Goal: Information Seeking & Learning: Learn about a topic

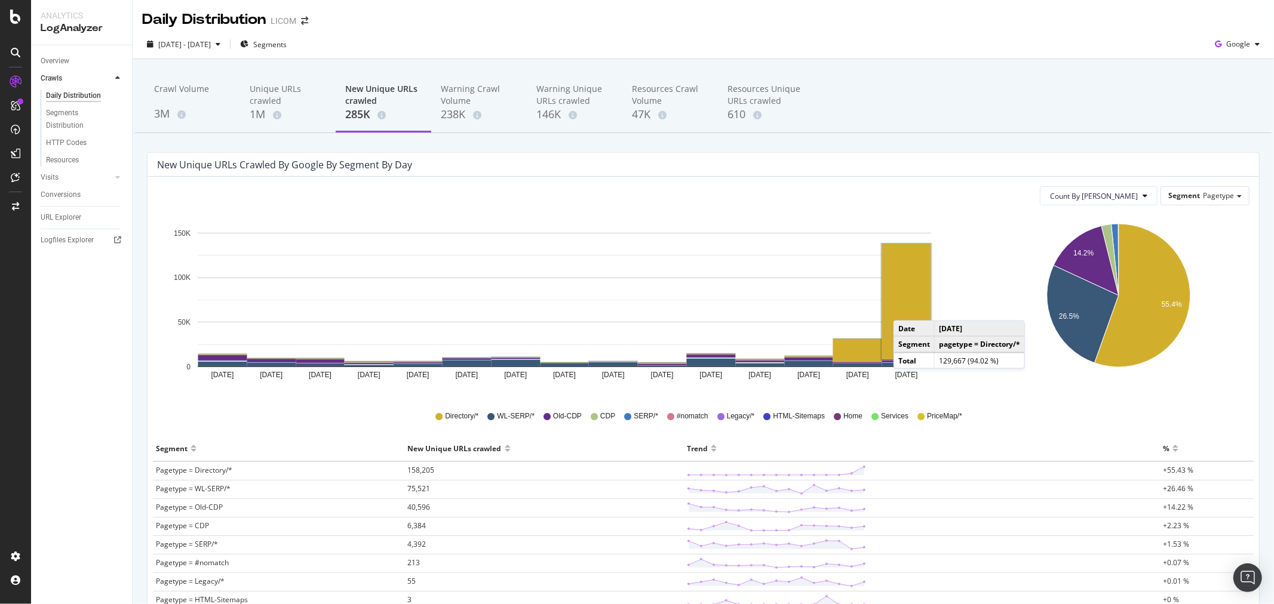
drag, startPoint x: 894, startPoint y: 330, endPoint x: 905, endPoint y: 309, distance: 23.8
click at [905, 309] on rect "A chart." at bounding box center [906, 301] width 49 height 115
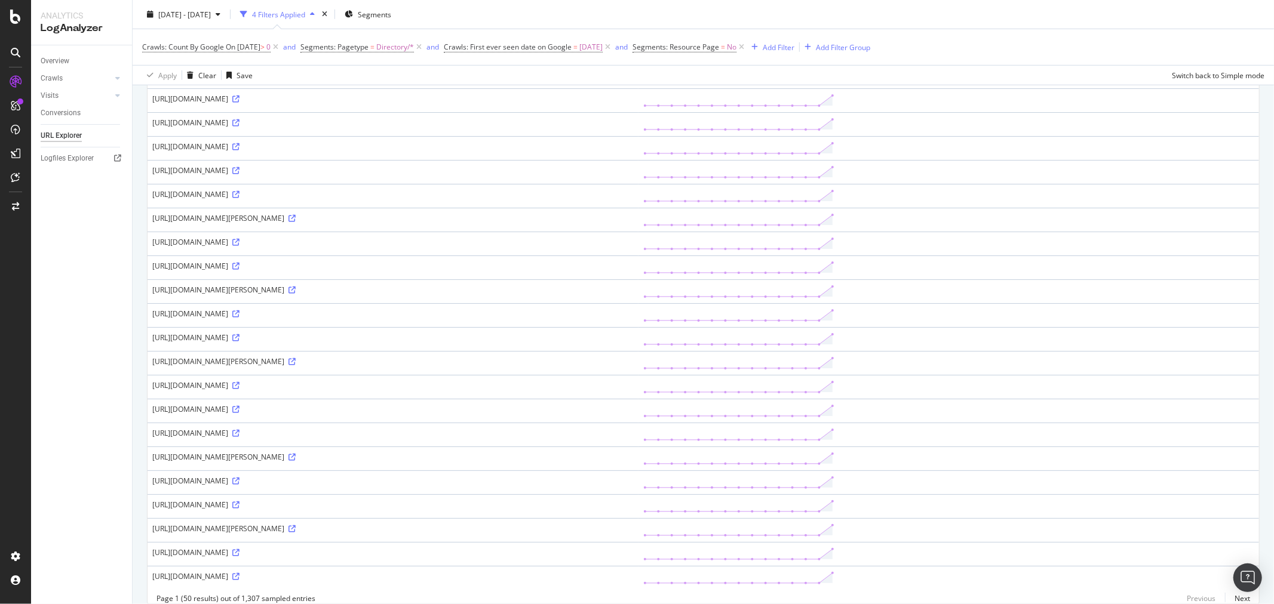
scroll to position [870, 0]
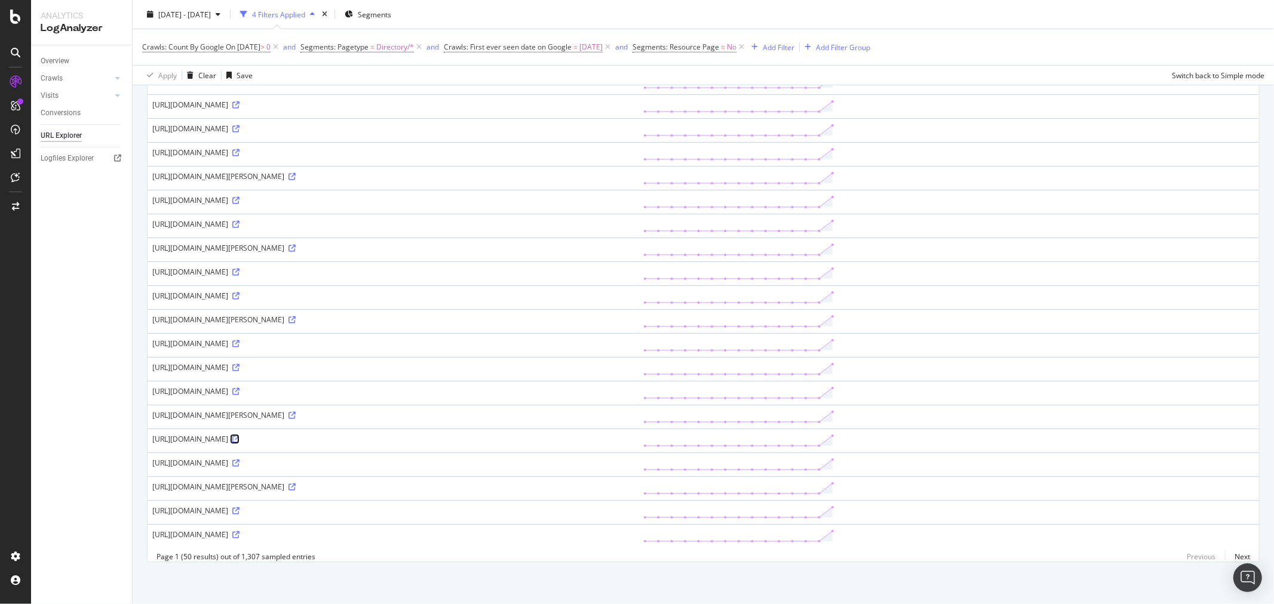
click at [239, 436] on icon at bounding box center [235, 439] width 7 height 7
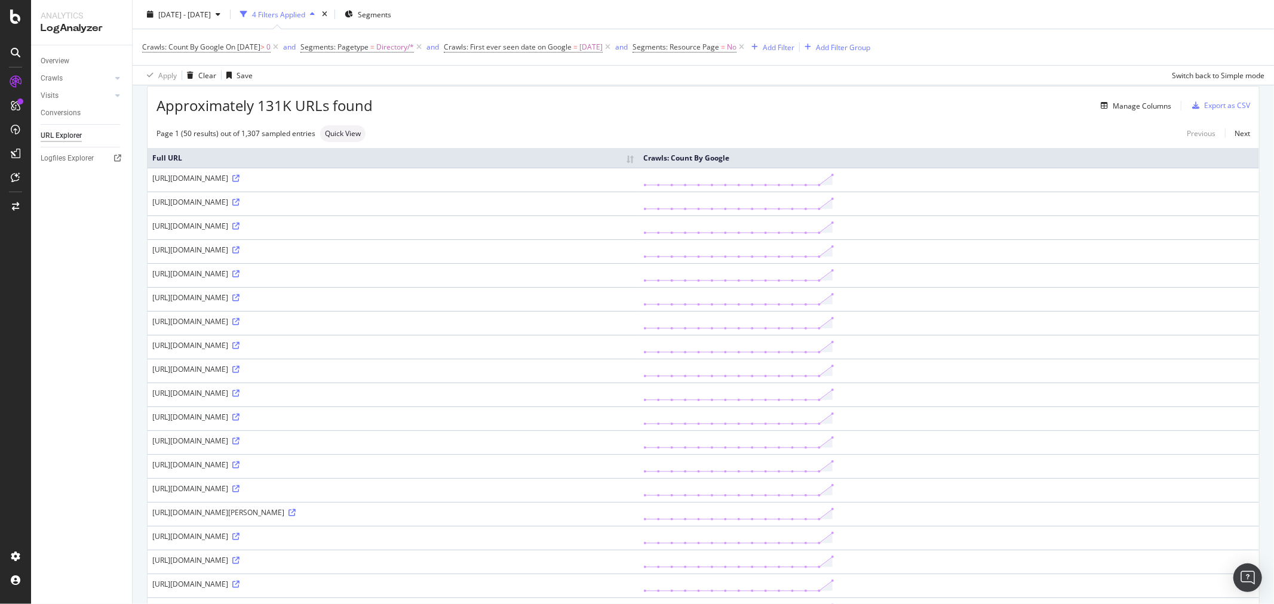
scroll to position [0, 0]
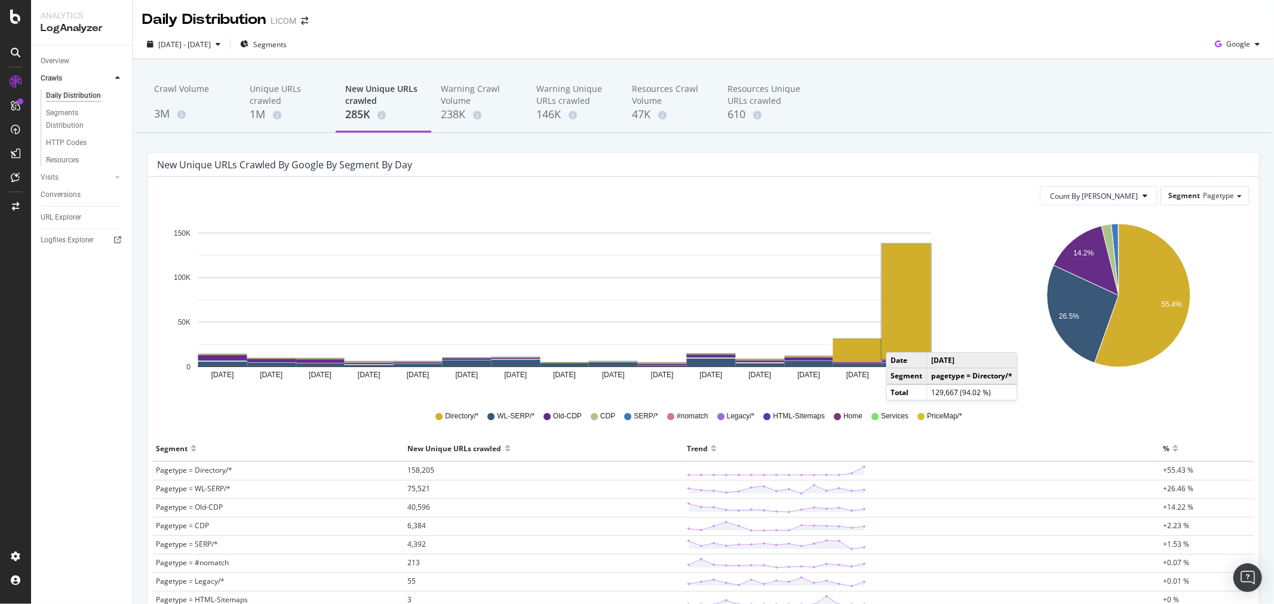
drag, startPoint x: 885, startPoint y: 342, endPoint x: 898, endPoint y: 340, distance: 13.3
click at [898, 340] on rect "A chart." at bounding box center [906, 301] width 49 height 115
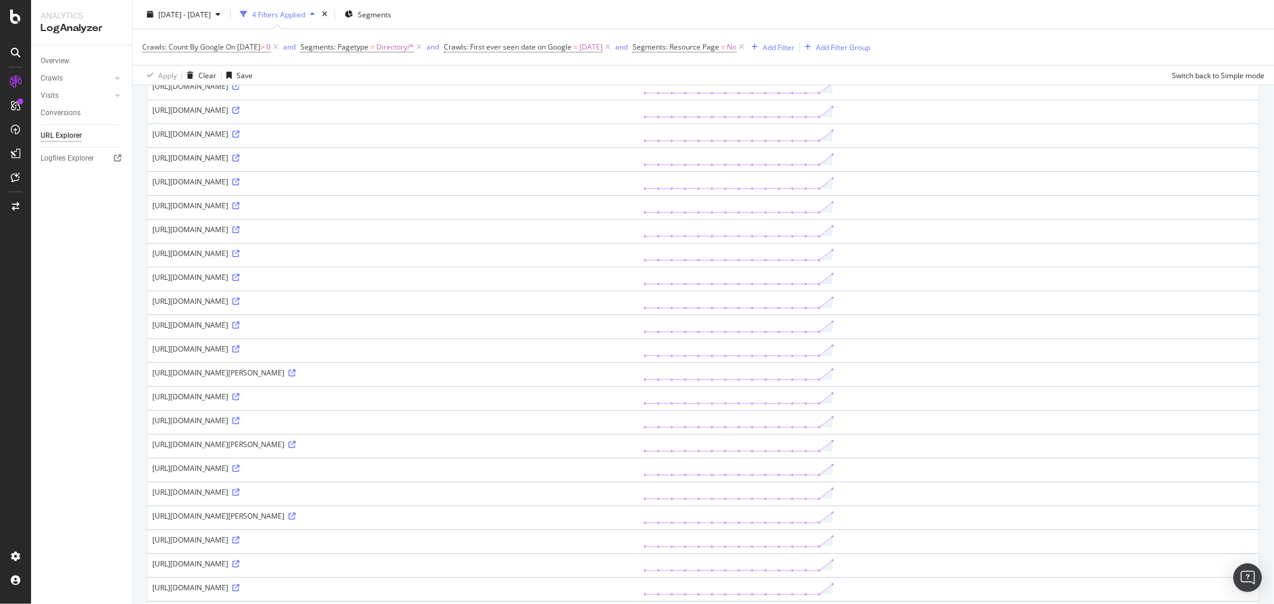
scroll to position [870, 0]
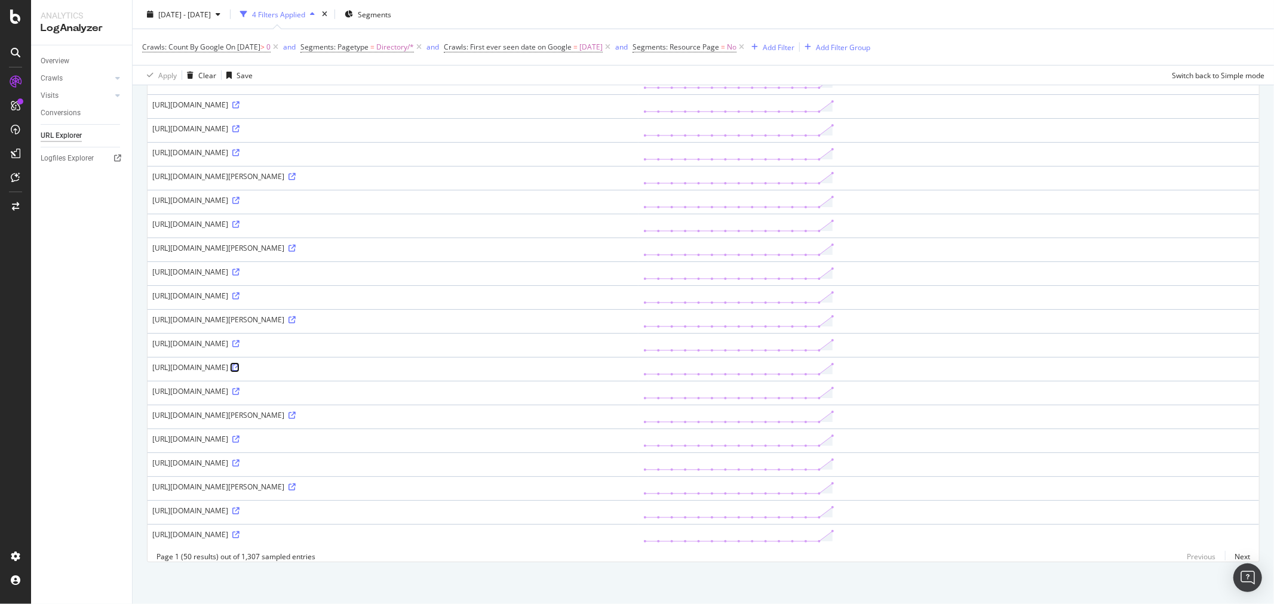
click at [239, 364] on icon at bounding box center [235, 367] width 7 height 7
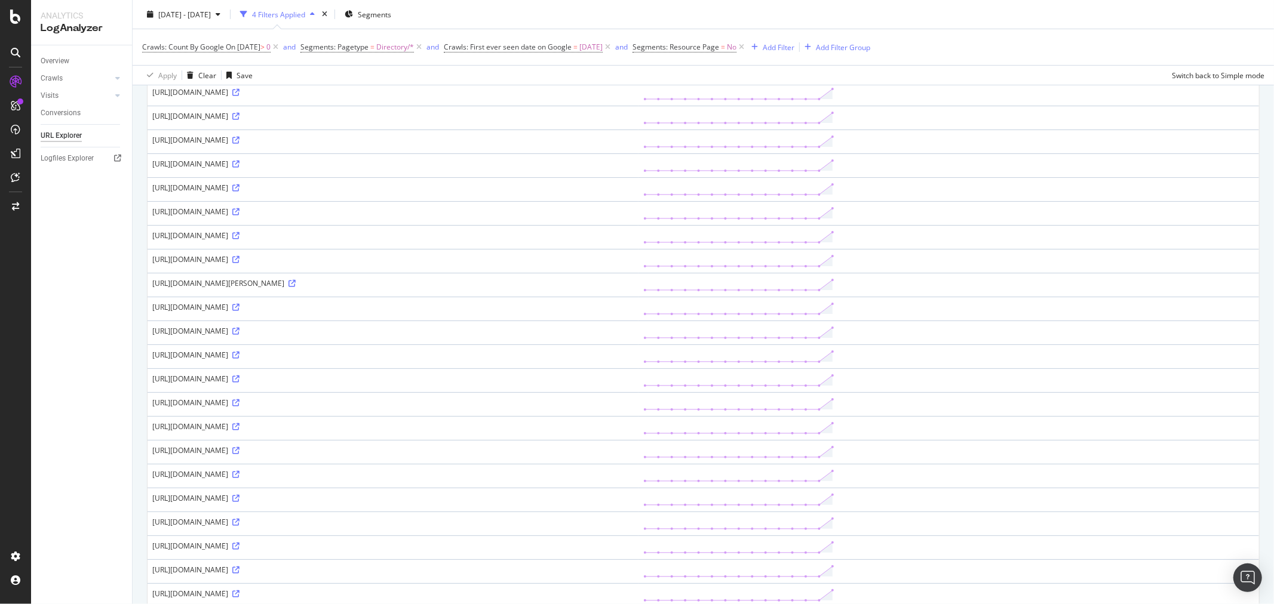
scroll to position [0, 0]
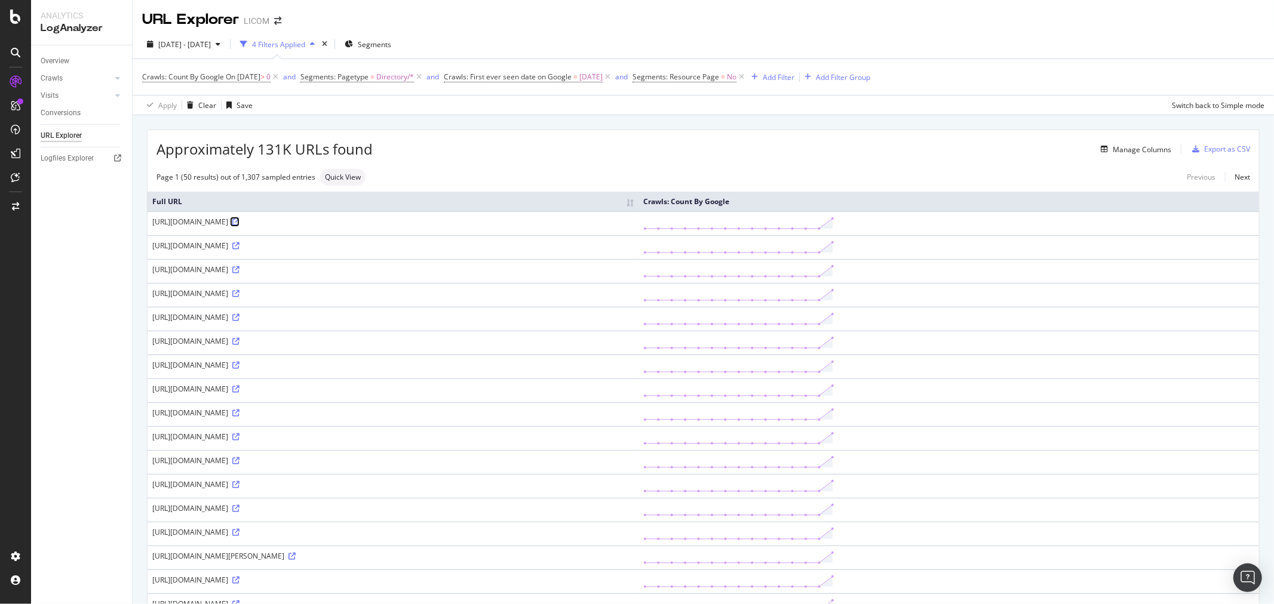
click at [239, 222] on icon at bounding box center [235, 222] width 7 height 7
click at [239, 220] on icon at bounding box center [235, 222] width 7 height 7
click at [70, 131] on div "SiteCrawler" at bounding box center [65, 132] width 42 height 12
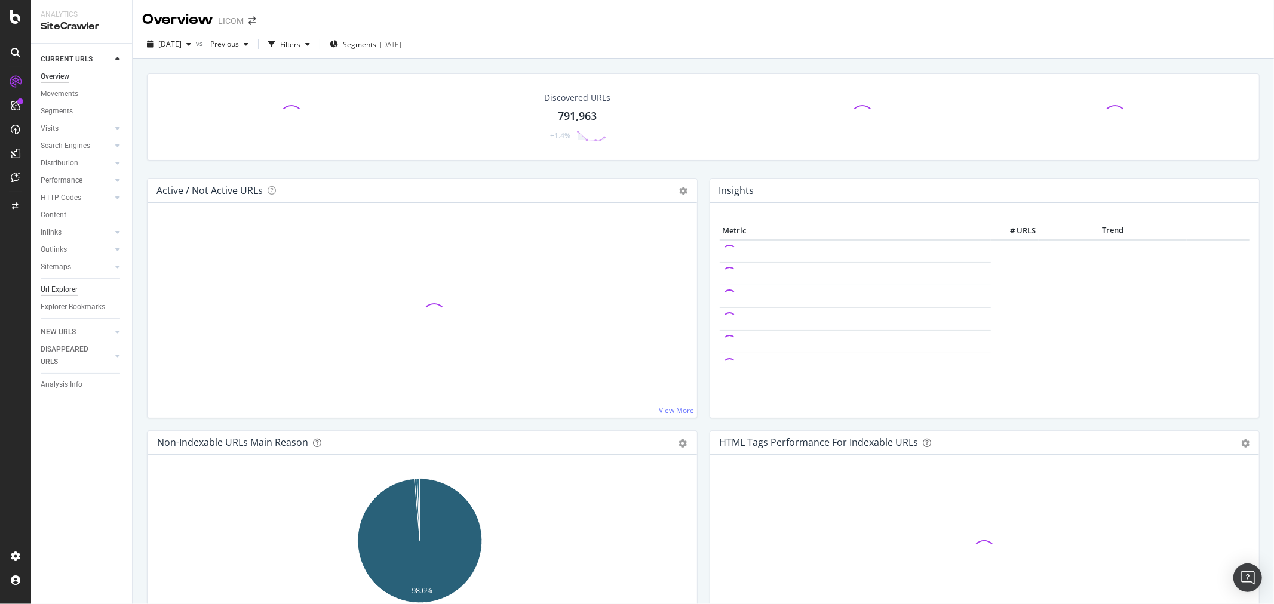
click at [76, 285] on div "Url Explorer" at bounding box center [59, 290] width 37 height 13
